Goal: Task Accomplishment & Management: Use online tool/utility

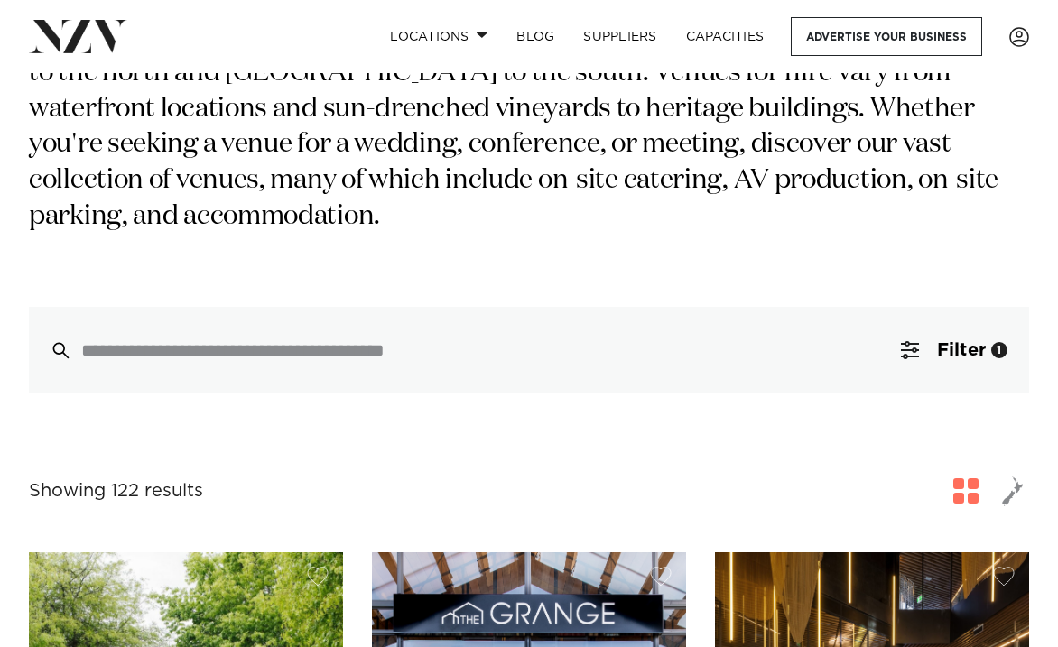
scroll to position [288, 0]
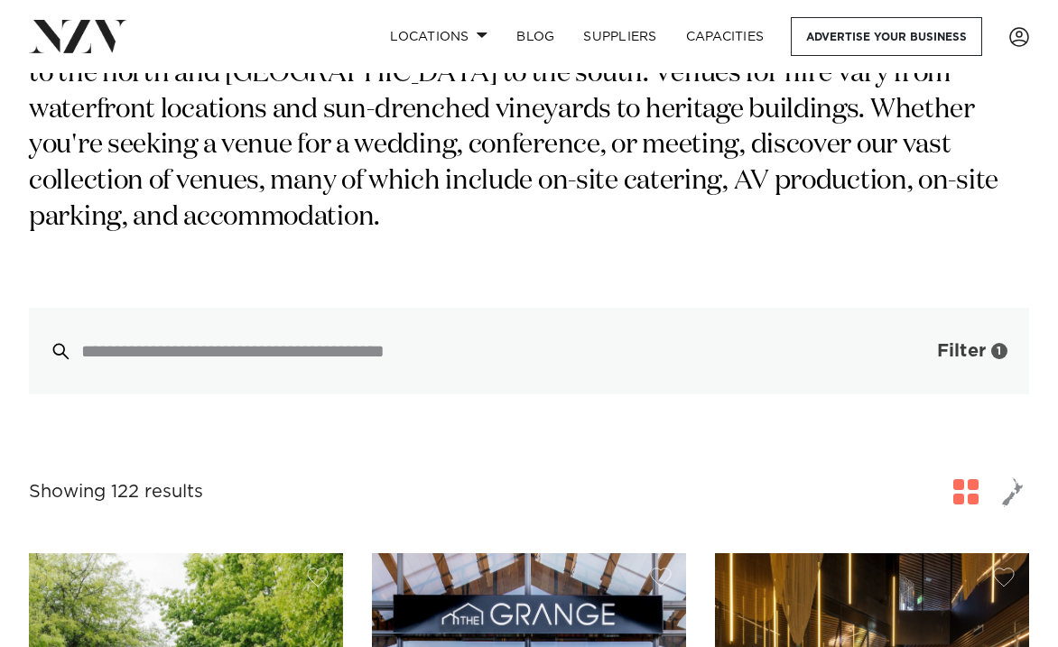
click at [975, 342] on span "Filter" at bounding box center [961, 351] width 49 height 18
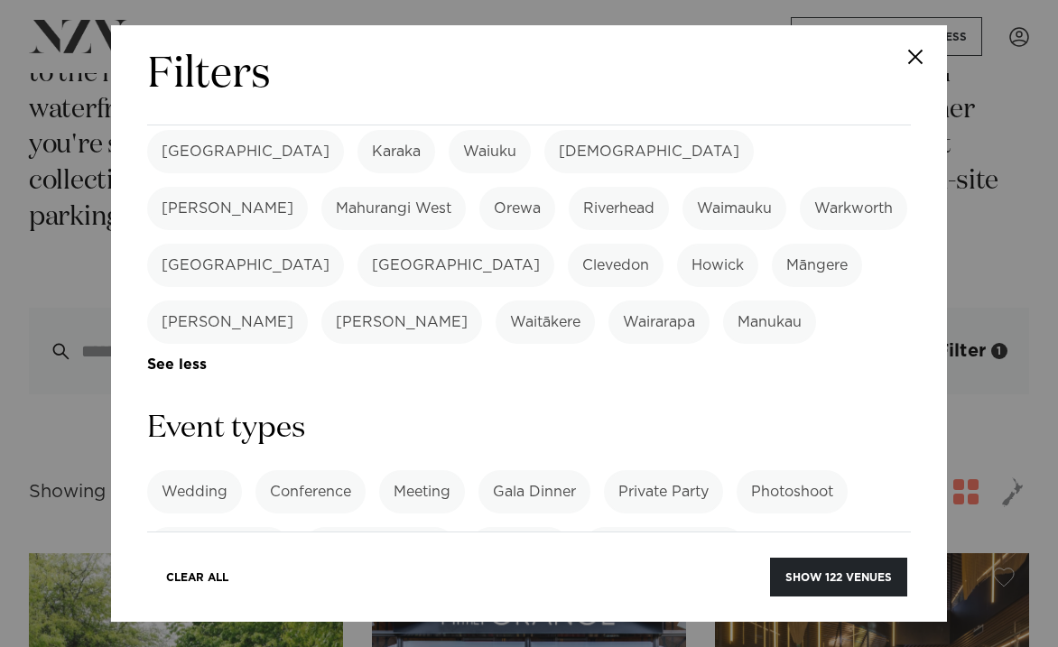
scroll to position [589, 0]
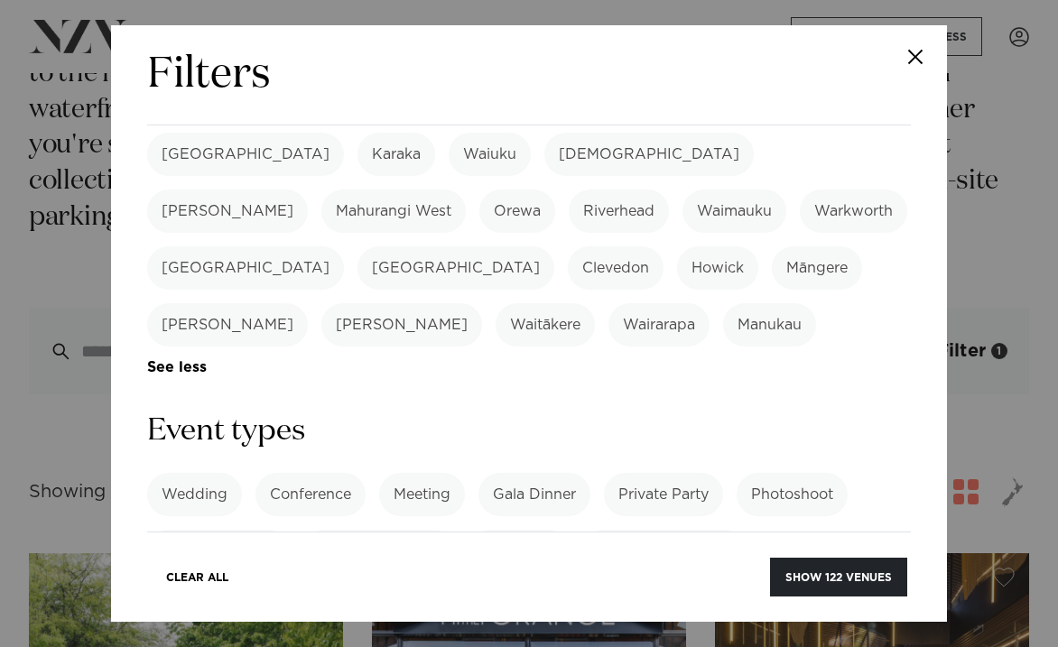
click at [816, 544] on link "See more" at bounding box center [829, 551] width 141 height 15
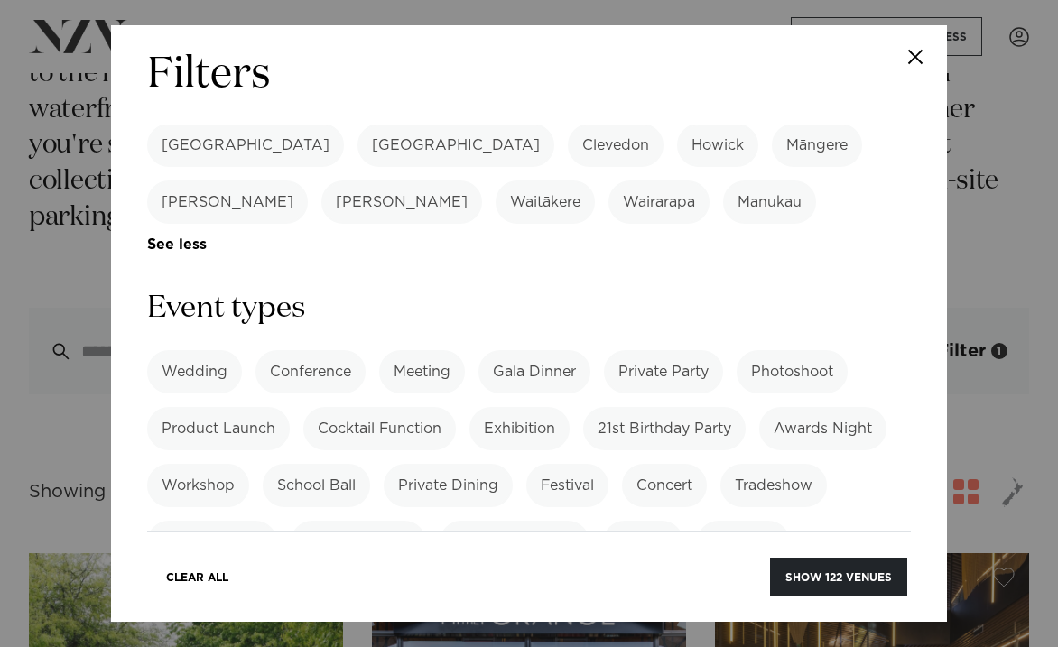
scroll to position [712, 0]
click at [708, 349] on label "Private Party" at bounding box center [663, 370] width 119 height 43
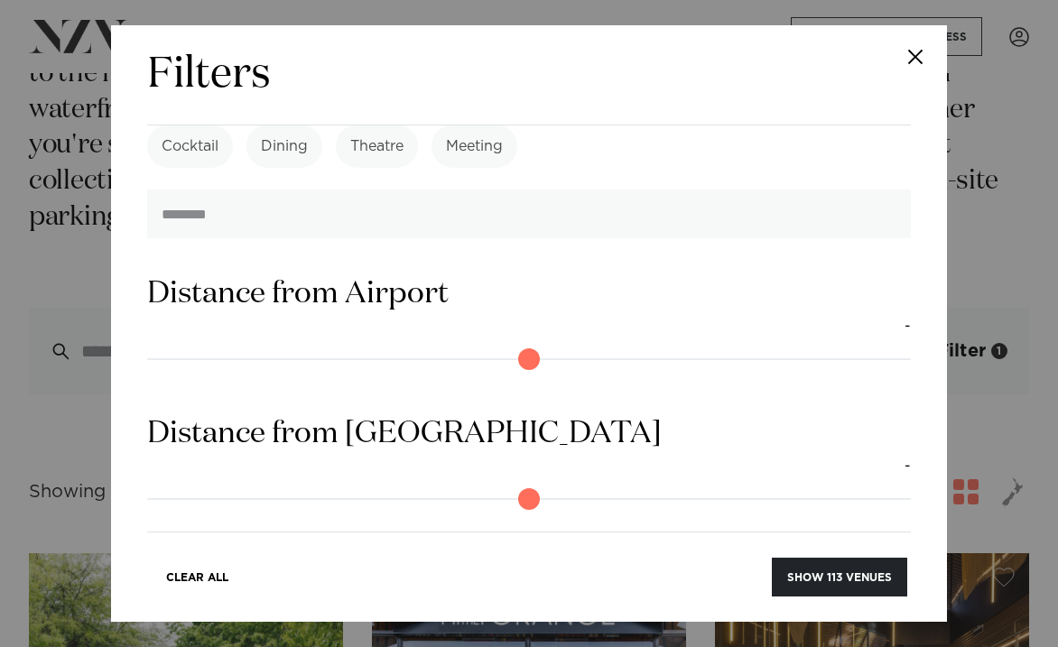
scroll to position [1842, 0]
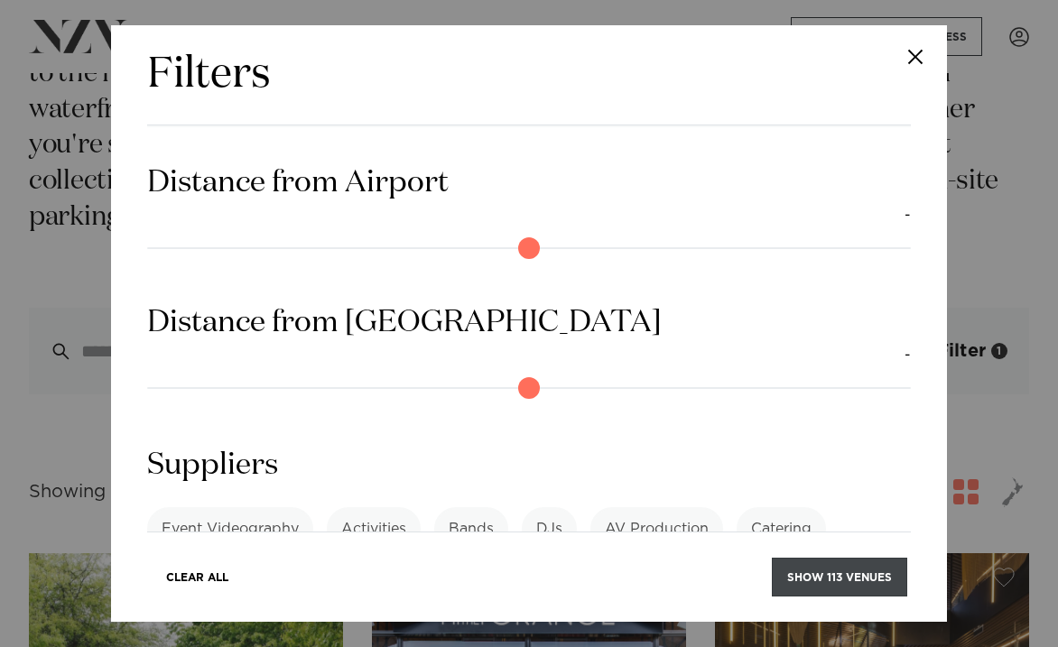
click at [836, 588] on button "Show 113 venues" at bounding box center [839, 577] width 135 height 39
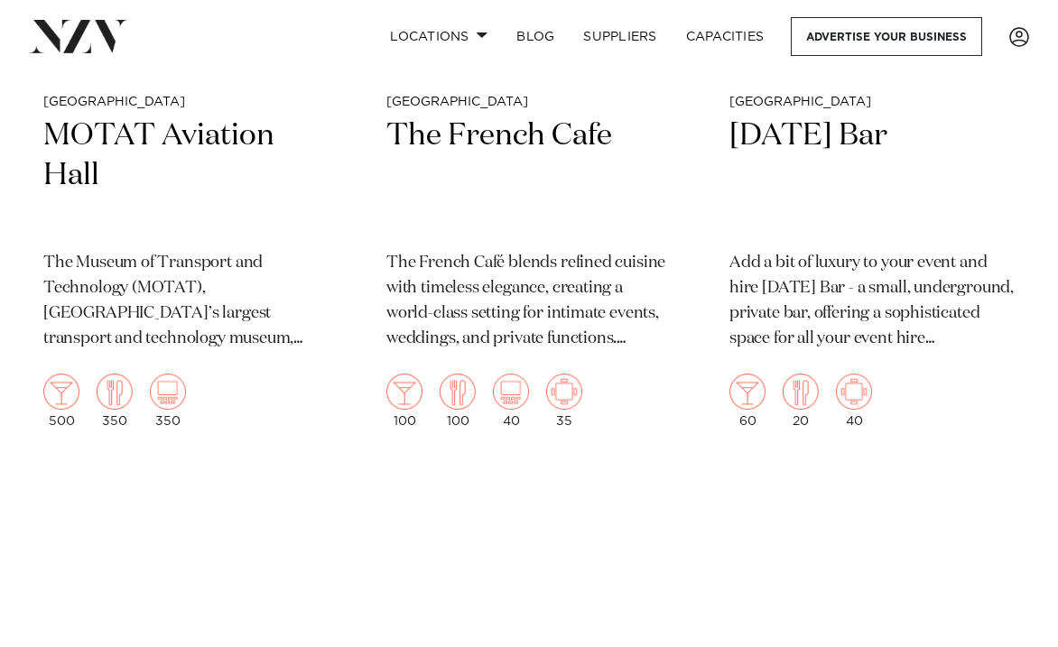
scroll to position [11195, 0]
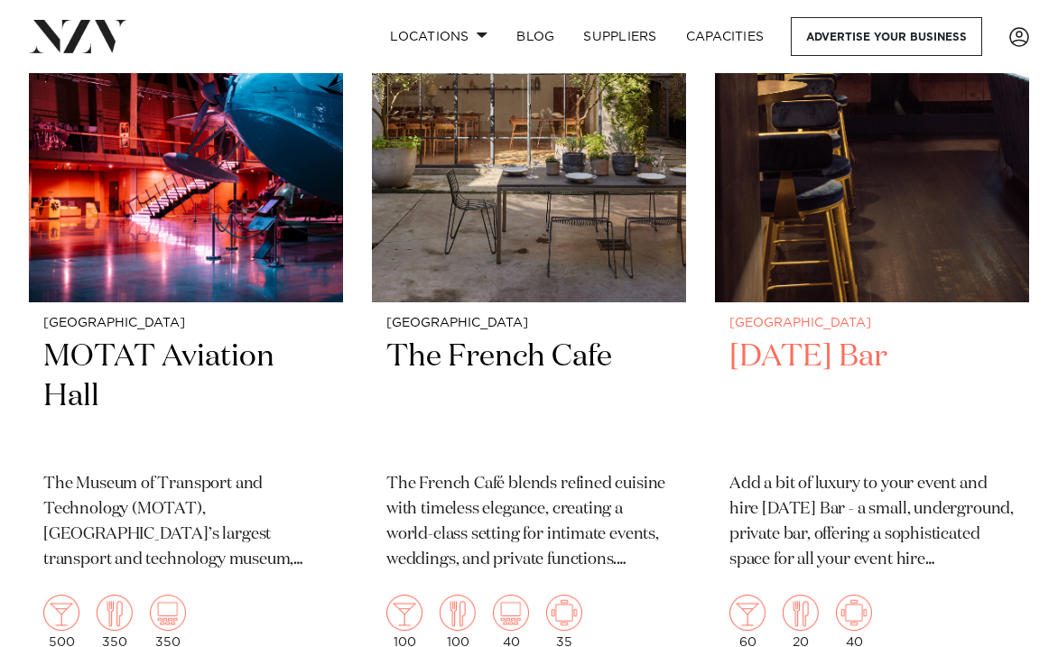
click at [860, 317] on small "[GEOGRAPHIC_DATA]" at bounding box center [872, 324] width 285 height 14
